Goal: Task Accomplishment & Management: Use online tool/utility

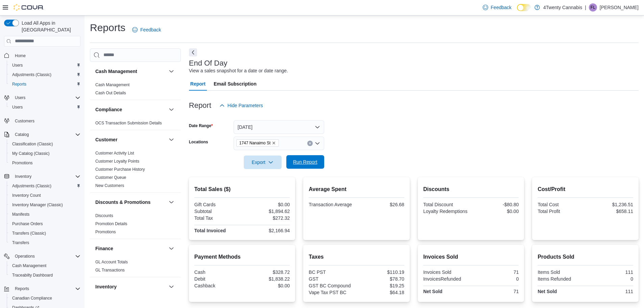
scroll to position [64, 0]
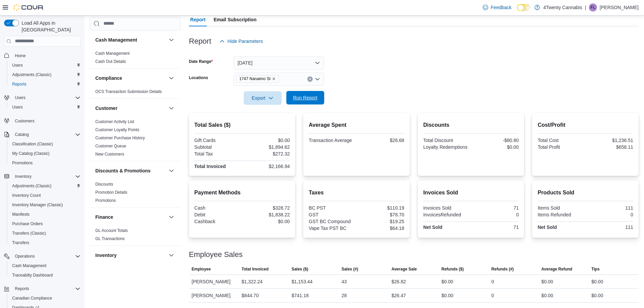
click at [319, 101] on span "Run Report" at bounding box center [306, 98] width 30 height 14
click at [392, 78] on form "Date Range Today Locations 1747 Nanaimo St Export Run Report" at bounding box center [414, 76] width 450 height 57
click at [306, 98] on span "Run Report" at bounding box center [305, 97] width 24 height 7
click at [308, 101] on span "Run Report" at bounding box center [306, 98] width 30 height 14
click at [384, 72] on form "Date Range Today Locations 1747 Nanaimo St Export Run Report" at bounding box center [414, 76] width 450 height 57
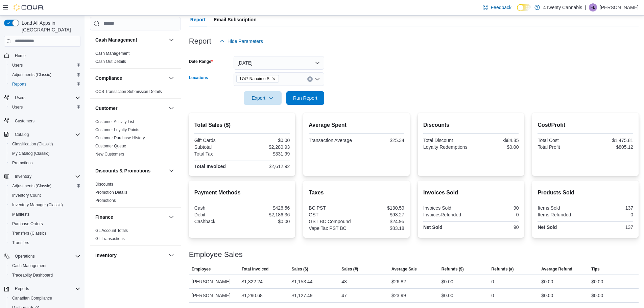
click at [311, 77] on button "Clear input" at bounding box center [309, 78] width 5 height 5
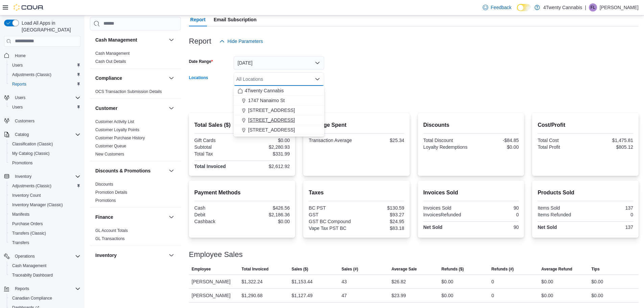
click at [278, 121] on span "3441 Kingsway Ave" at bounding box center [271, 120] width 47 height 7
click at [375, 89] on div at bounding box center [414, 88] width 450 height 5
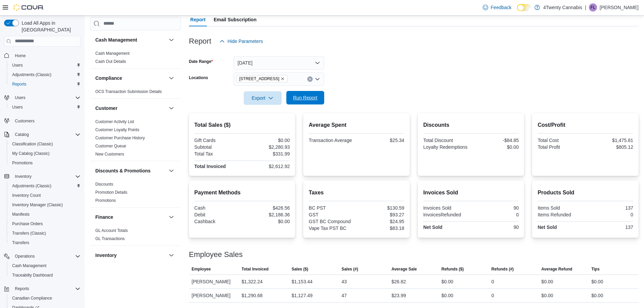
click at [318, 101] on span "Run Report" at bounding box center [306, 98] width 30 height 14
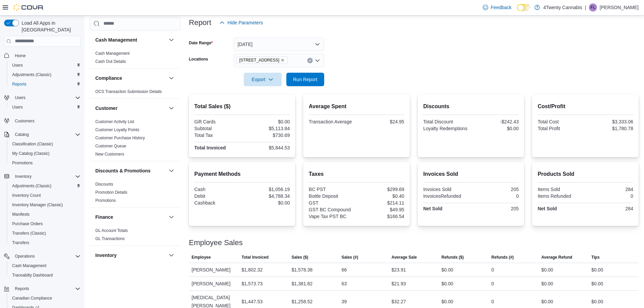
scroll to position [99, 0]
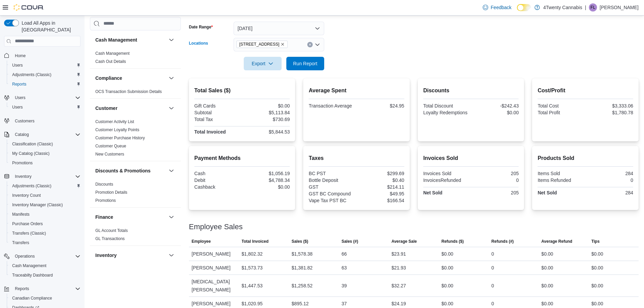
click at [309, 43] on button "Clear input" at bounding box center [309, 44] width 5 height 5
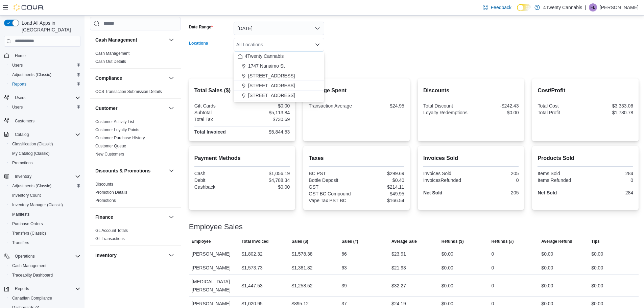
click at [282, 67] on span "1747 Nanaimo St" at bounding box center [266, 66] width 37 height 7
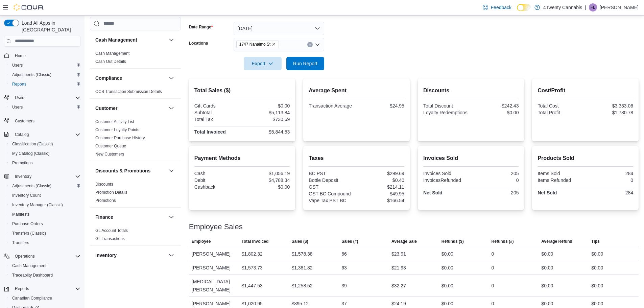
click at [368, 75] on div at bounding box center [414, 74] width 450 height 8
click at [306, 63] on span "Run Report" at bounding box center [305, 63] width 24 height 7
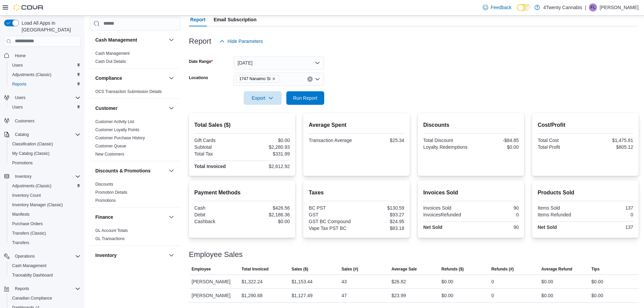
scroll to position [64, 0]
click at [396, 84] on form "Date Range Today Locations 1747 Nanaimo St Export Run Report" at bounding box center [414, 76] width 450 height 57
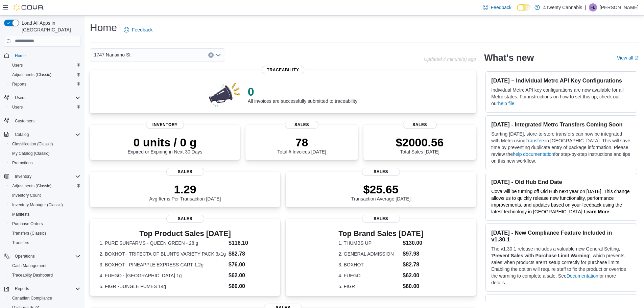
scroll to position [145, 0]
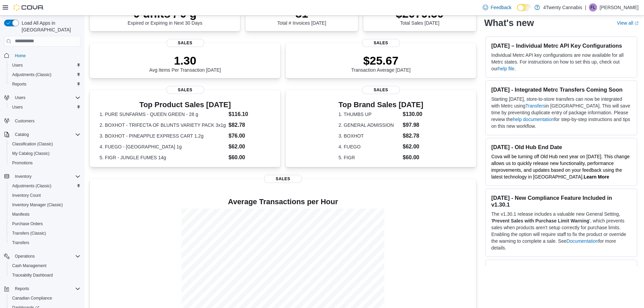
scroll to position [145, 0]
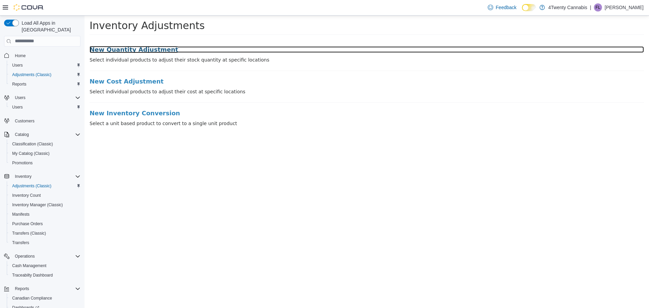
click at [136, 49] on h3 "New Quantity Adjustment" at bounding box center [367, 49] width 555 height 7
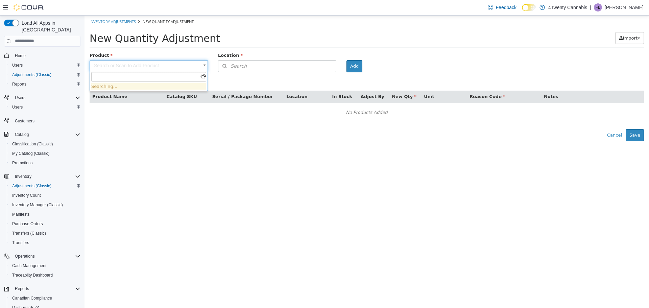
click at [126, 65] on body "× Inventory Adjustments New Quantity Adjustment New Quantity Adjustment Import …" at bounding box center [367, 78] width 565 height 126
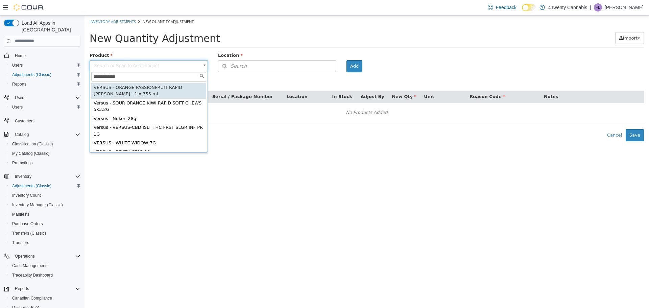
type input "**********"
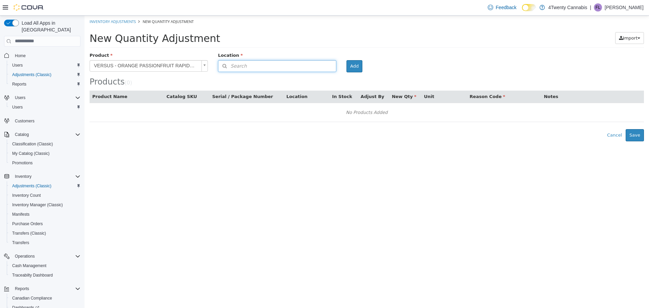
click at [309, 66] on button "Search" at bounding box center [277, 66] width 118 height 12
click at [312, 74] on span "or browse" at bounding box center [319, 77] width 33 height 11
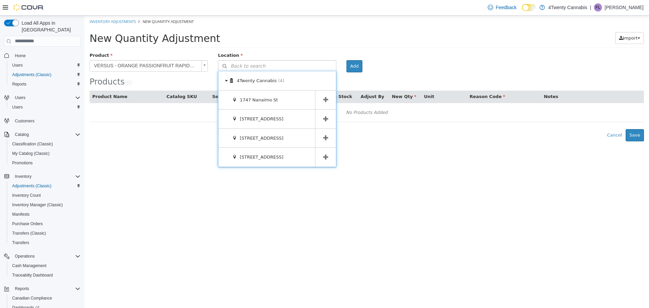
click at [330, 103] on span at bounding box center [325, 99] width 21 height 19
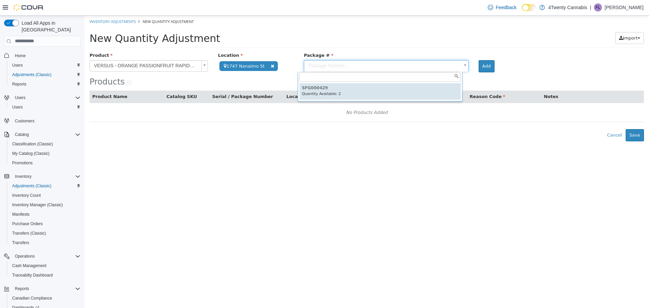
click at [374, 70] on body "**********" at bounding box center [367, 78] width 565 height 126
type input "*********"
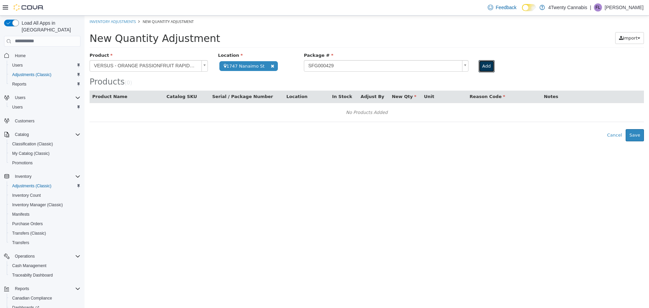
drag, startPoint x: 487, startPoint y: 67, endPoint x: 483, endPoint y: 70, distance: 4.3
click at [487, 67] on button "Add" at bounding box center [487, 66] width 16 height 12
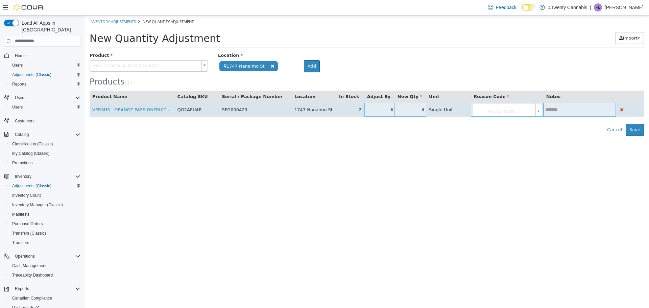
click at [417, 108] on input "*" at bounding box center [410, 109] width 31 height 5
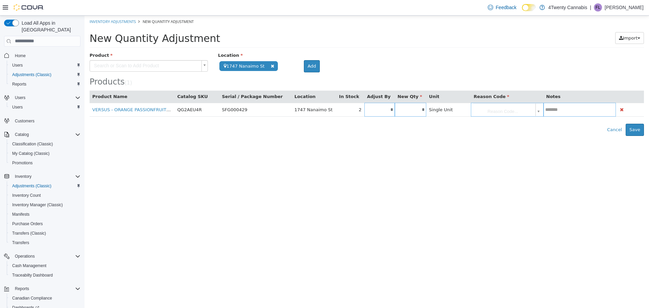
type input "*"
type input "**"
drag, startPoint x: 454, startPoint y: 207, endPoint x: 478, endPoint y: 180, distance: 35.9
click at [458, 136] on html "**********" at bounding box center [367, 75] width 565 height 120
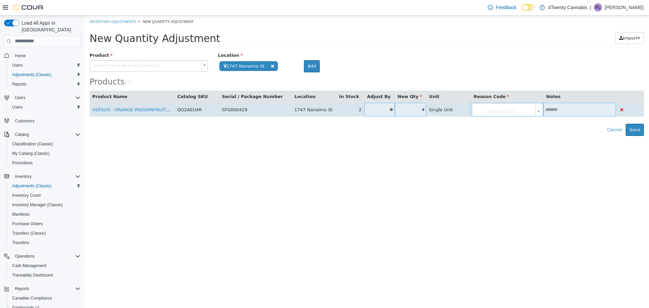
click at [538, 113] on body "**********" at bounding box center [367, 75] width 565 height 120
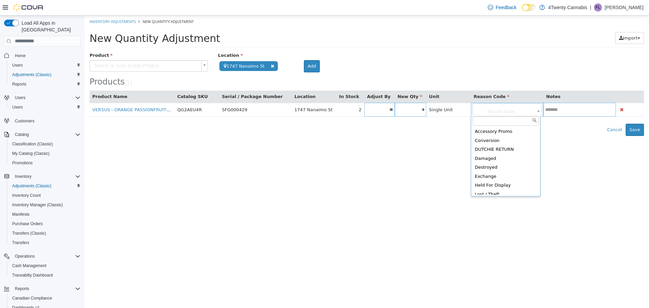
drag, startPoint x: 539, startPoint y: 146, endPoint x: 539, endPoint y: 176, distance: 29.4
click at [539, 181] on div "Accessory Promo Conversion DUTCHIE RETURN Damaged Destroyed Exchange Held For D…" at bounding box center [506, 156] width 70 height 81
type input "**********"
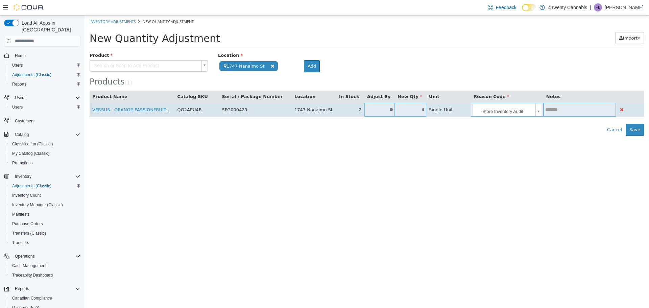
click at [560, 110] on input "text" at bounding box center [580, 109] width 73 height 5
type input "*"
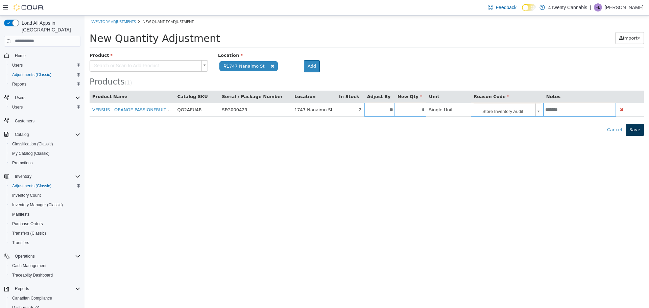
type input "*******"
click at [631, 126] on button "Save" at bounding box center [635, 129] width 18 height 12
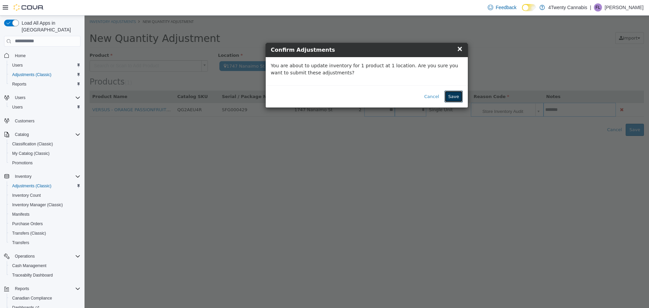
click at [461, 97] on button "Save" at bounding box center [454, 96] width 18 height 12
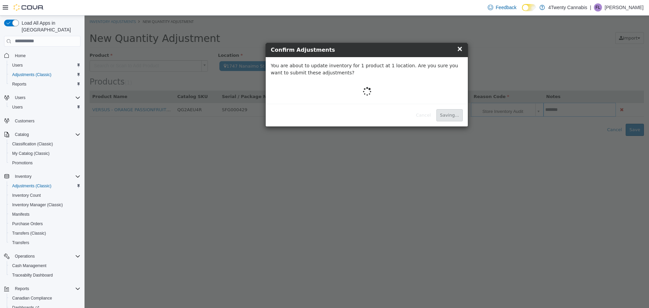
click at [456, 96] on div at bounding box center [367, 90] width 192 height 15
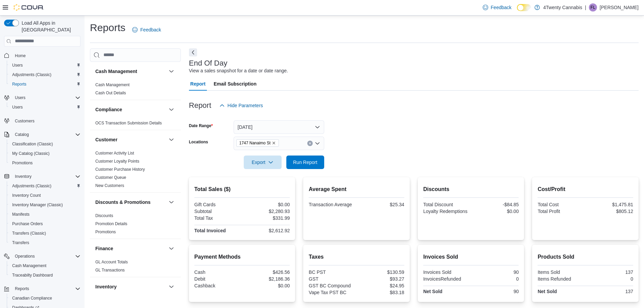
scroll to position [64, 0]
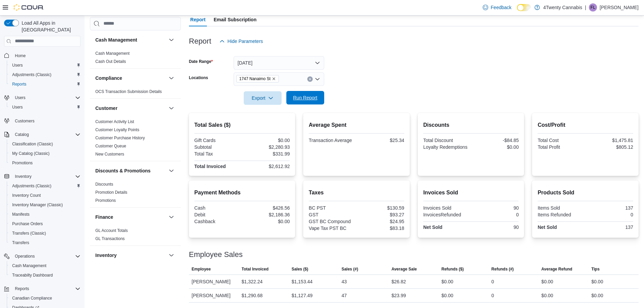
drag, startPoint x: 0, startPoint y: 0, endPoint x: 316, endPoint y: 97, distance: 330.6
click at [316, 97] on span "Run Report" at bounding box center [305, 97] width 24 height 7
click at [616, 8] on p "[PERSON_NAME]" at bounding box center [619, 7] width 39 height 8
click at [613, 67] on button "Sign Out" at bounding box center [605, 66] width 62 height 11
